Goal: Task Accomplishment & Management: Manage account settings

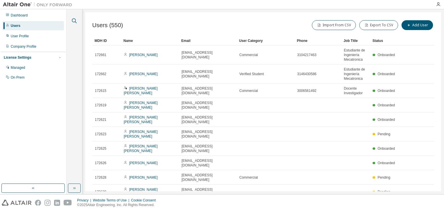
click at [72, 21] on icon "button" at bounding box center [74, 20] width 7 height 7
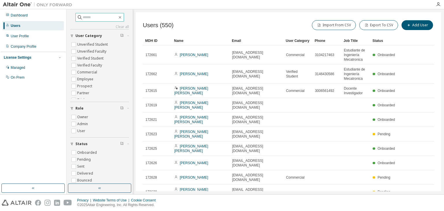
click at [97, 15] on input "text" at bounding box center [100, 17] width 35 height 6
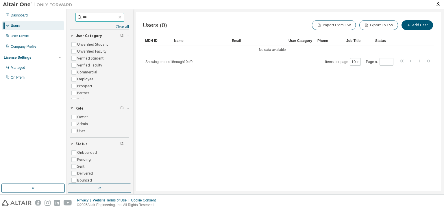
click at [110, 18] on input "***" at bounding box center [100, 17] width 35 height 6
type input "*"
click at [121, 18] on icon "button" at bounding box center [120, 17] width 5 height 5
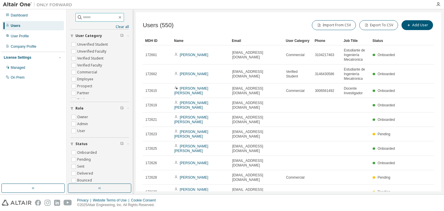
click at [20, 27] on div "Users" at bounding box center [33, 25] width 62 height 9
click at [92, 16] on input "text" at bounding box center [100, 17] width 35 height 6
type input "***"
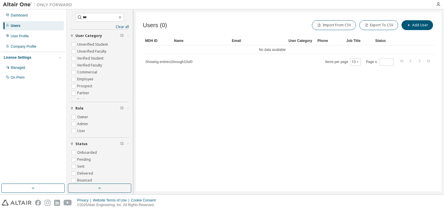
click at [17, 26] on div "Users" at bounding box center [16, 25] width 10 height 5
click at [122, 17] on icon "button" at bounding box center [120, 17] width 5 height 5
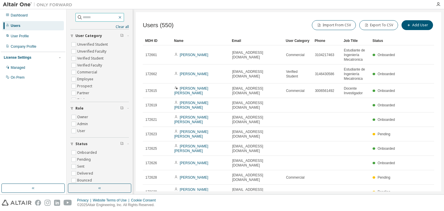
click at [122, 16] on icon "button" at bounding box center [120, 17] width 5 height 5
click at [122, 18] on icon "button" at bounding box center [120, 17] width 5 height 5
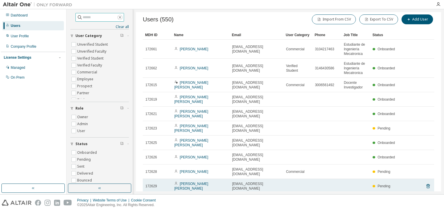
scroll to position [16, 0]
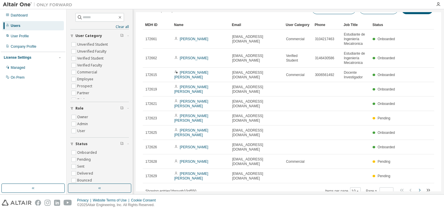
click at [416, 187] on icon "button" at bounding box center [419, 190] width 7 height 7
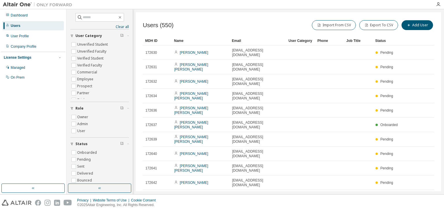
click at [416, 193] on button "button" at bounding box center [419, 197] width 7 height 8
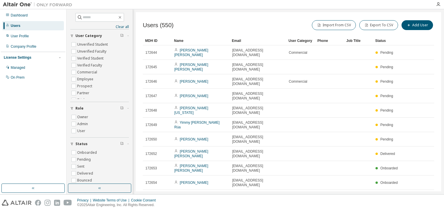
click at [418, 193] on icon "button" at bounding box center [419, 196] width 7 height 7
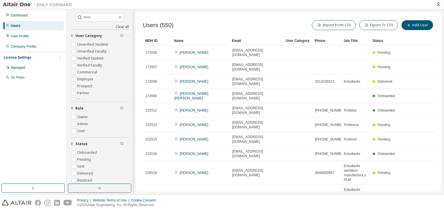
click at [418, 185] on tr "228517 Luz Salgar luzsalgar280264@correo.itm.edu.co 3135037590 Estudiante semil…" at bounding box center [288, 197] width 291 height 24
click at [419, 211] on icon "button" at bounding box center [420, 215] width 2 height 3
type input "*"
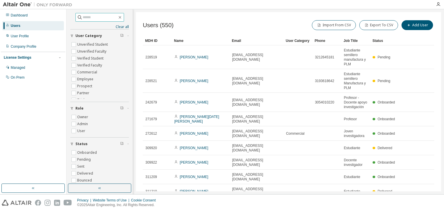
click at [95, 18] on input "text" at bounding box center [100, 17] width 35 height 6
type input "***"
type input "*"
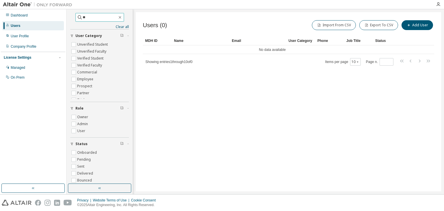
type input "*"
click at [233, 152] on div "Users (0) Import From CSV Export To CSV Add User Clear Load Save Save As Field …" at bounding box center [288, 101] width 305 height 179
click at [81, 131] on label "User" at bounding box center [81, 130] width 9 height 7
type input "***"
click at [87, 43] on label "Unverified Student" at bounding box center [93, 44] width 32 height 7
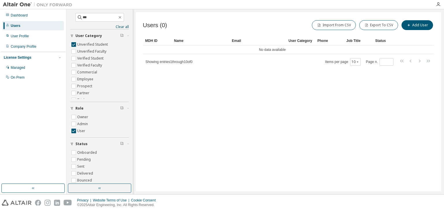
click at [16, 24] on div "Users" at bounding box center [16, 25] width 10 height 5
click at [18, 24] on div "Users" at bounding box center [16, 25] width 10 height 5
click at [20, 37] on div "User Profile" at bounding box center [20, 36] width 18 height 5
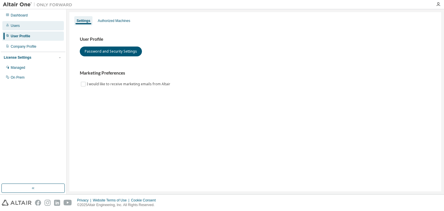
click at [19, 25] on div "Users" at bounding box center [15, 25] width 9 height 5
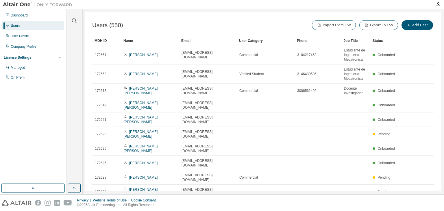
click at [417, 203] on icon "button" at bounding box center [419, 206] width 7 height 7
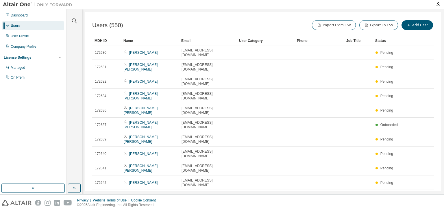
click at [420, 193] on icon "button" at bounding box center [419, 196] width 7 height 7
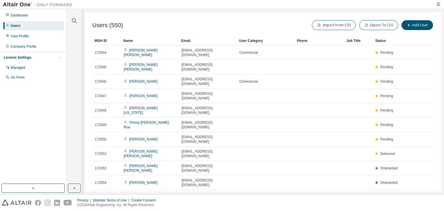
click at [420, 166] on div "Users (550) Import From CSV Export To CSV Add User Clear Load Save Save As Fiel…" at bounding box center [263, 101] width 356 height 179
click at [420, 193] on icon "button" at bounding box center [419, 196] width 7 height 7
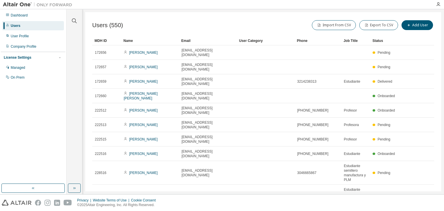
click at [420, 185] on tr "228517 Luz Salgar luzsalgar280264@correo.itm.edu.co 3135037590 Estudiante semil…" at bounding box center [263, 197] width 342 height 24
click at [416, 211] on icon "button" at bounding box center [419, 215] width 7 height 7
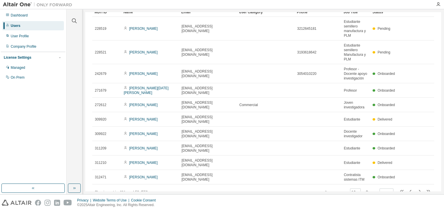
scroll to position [30, 0]
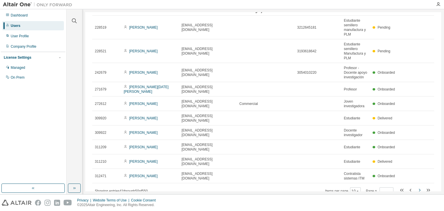
click at [416, 187] on icon "button" at bounding box center [419, 190] width 7 height 7
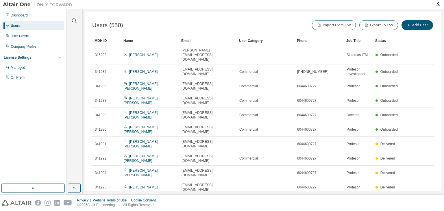
click at [414, 172] on div "Users (550) Import From CSV Export To CSV Add User Clear Load Save Save As Fiel…" at bounding box center [263, 101] width 356 height 179
click at [418, 198] on icon "button" at bounding box center [419, 201] width 7 height 7
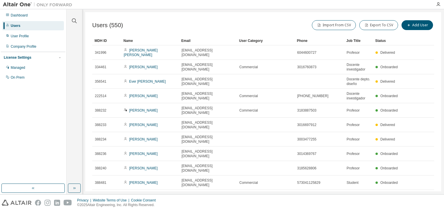
click at [418, 193] on icon "button" at bounding box center [419, 196] width 7 height 7
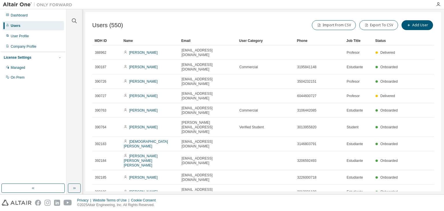
click at [418, 163] on div "Users (550) Import From CSV Export To CSV Add User Clear Load Save Save As Fiel…" at bounding box center [263, 101] width 356 height 179
click at [419, 203] on icon "button" at bounding box center [419, 206] width 7 height 7
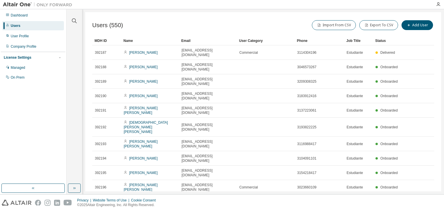
click at [419, 156] on div "Users (550) Import From CSV Export To CSV Add User Clear Load Save Save As Fiel…" at bounding box center [263, 101] width 356 height 179
click at [420, 200] on icon "button" at bounding box center [420, 201] width 2 height 3
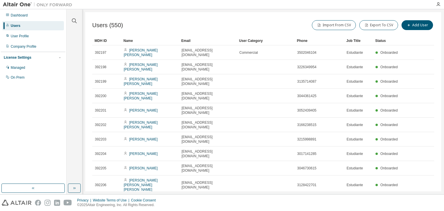
click at [420, 175] on tr "392206 Julian David Gomez Henao juliangomez250459@correo.itm.edu.co 3128422701 …" at bounding box center [263, 184] width 342 height 19
click at [419, 198] on icon "button" at bounding box center [419, 201] width 7 height 7
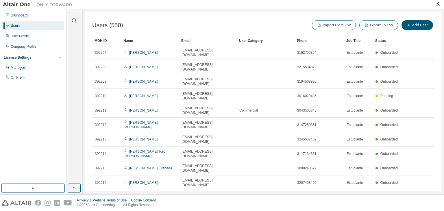
click at [419, 158] on div "Users (550) Import From CSV Export To CSV Add User Clear Load Save Save As Fiel…" at bounding box center [263, 101] width 356 height 179
click at [420, 193] on icon "button" at bounding box center [419, 196] width 7 height 7
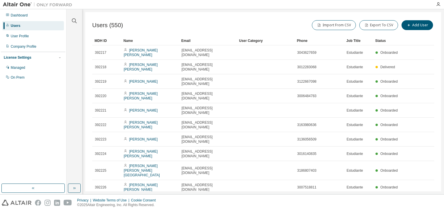
click at [420, 198] on icon "button" at bounding box center [419, 201] width 7 height 7
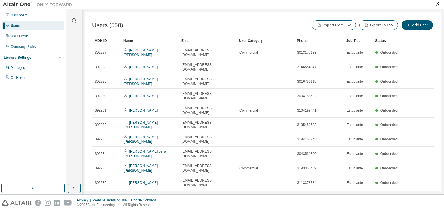
click at [420, 193] on icon "button" at bounding box center [419, 196] width 7 height 7
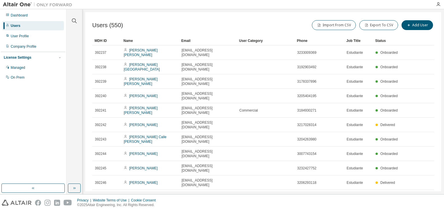
click at [420, 193] on icon "button" at bounding box center [419, 196] width 7 height 7
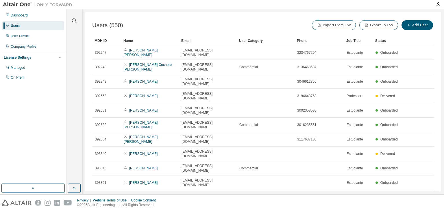
click at [420, 193] on icon "button" at bounding box center [419, 196] width 7 height 7
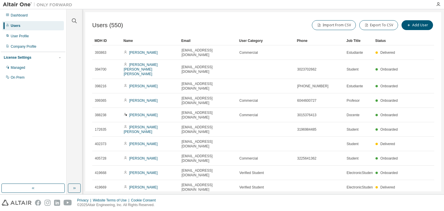
click at [420, 198] on icon "button" at bounding box center [419, 201] width 7 height 7
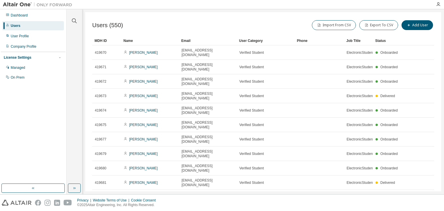
click at [418, 193] on icon "button" at bounding box center [419, 196] width 7 height 7
type input "**"
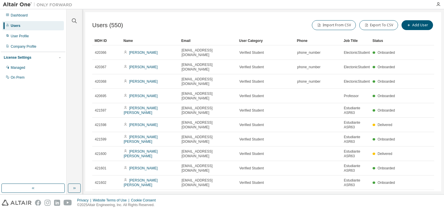
click at [418, 161] on tr "421601 ALEJANDRO DUQUE SERNA alejandroduque249727@correo.itm.edu.co Verified St…" at bounding box center [263, 168] width 342 height 14
click at [73, 20] on icon "button" at bounding box center [74, 20] width 7 height 7
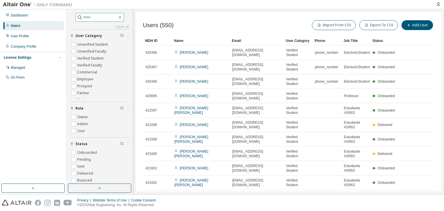
click at [86, 17] on input "text" at bounding box center [100, 17] width 35 height 6
type input "*"
type input "***"
type input "*"
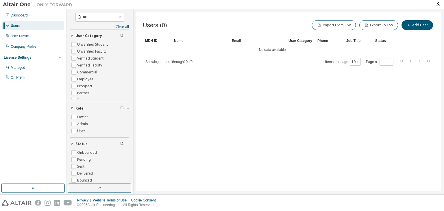
drag, startPoint x: 180, startPoint y: 64, endPoint x: 51, endPoint y: 29, distance: 134.2
click at [179, 63] on span "Showing entries 1 through 10 of 0" at bounding box center [168, 62] width 47 height 4
click at [121, 16] on icon "button" at bounding box center [120, 17] width 5 height 5
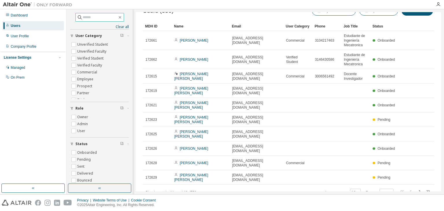
scroll to position [16, 0]
